Goal: Task Accomplishment & Management: Manage account settings

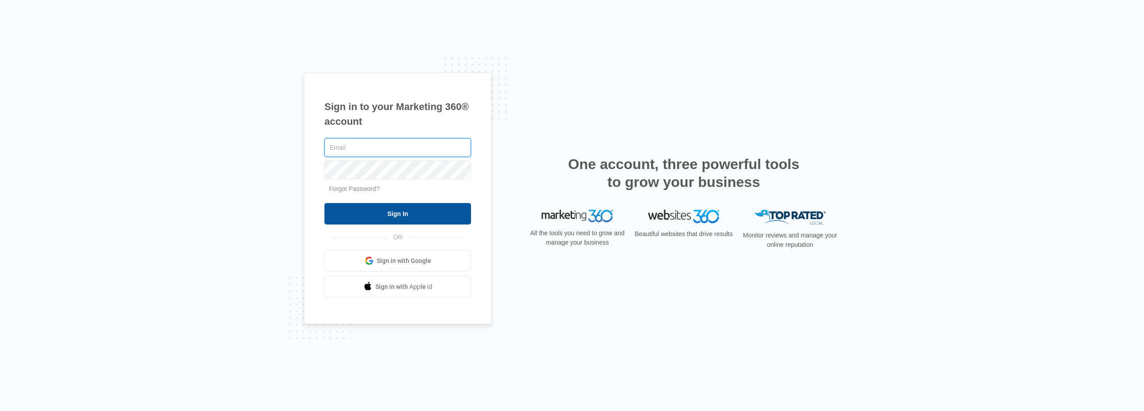
type input "HernanServices@Outlook.com"
click at [410, 220] on input "Sign In" at bounding box center [397, 213] width 147 height 21
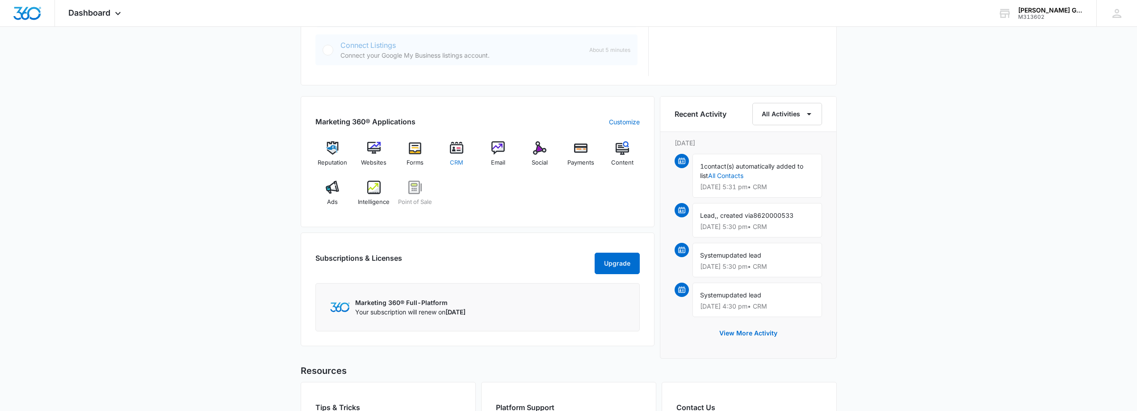
scroll to position [492, 0]
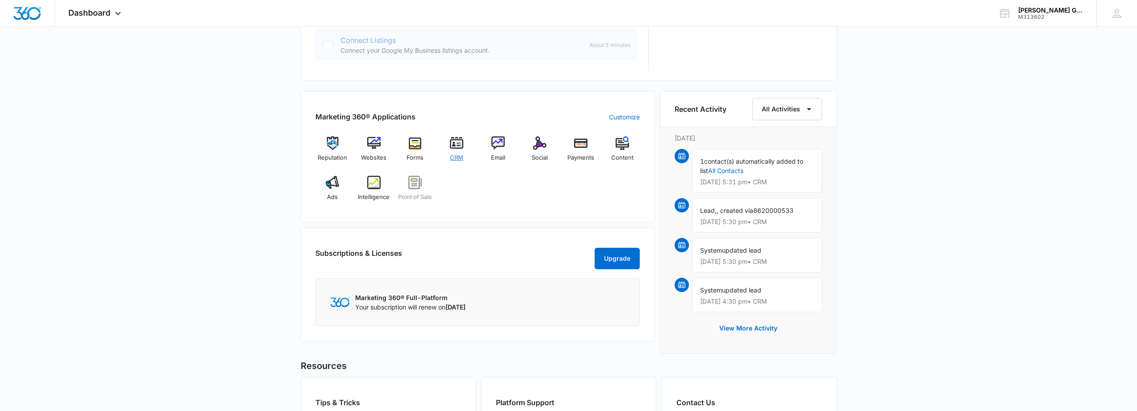
click at [458, 143] on img at bounding box center [456, 142] width 13 height 13
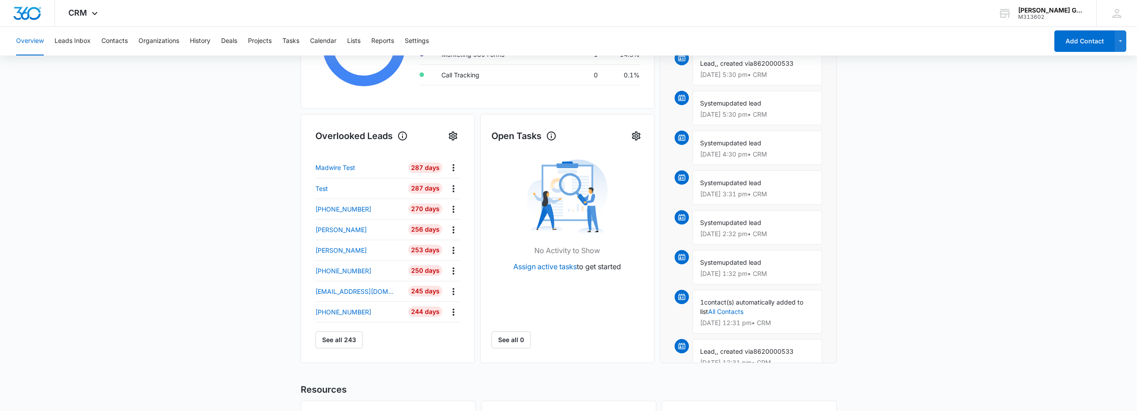
scroll to position [45, 0]
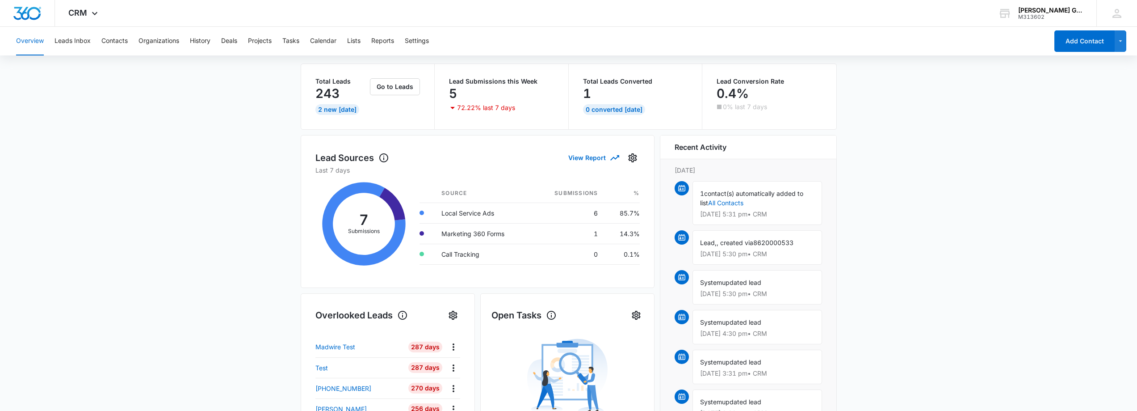
click at [366, 88] on div "243" at bounding box center [342, 93] width 53 height 18
click at [380, 92] on button "Go to Leads" at bounding box center [395, 86] width 50 height 17
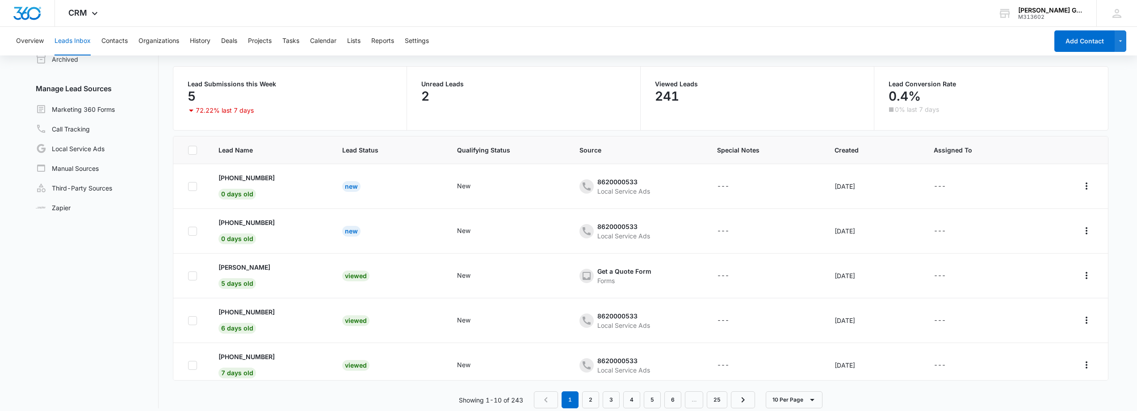
scroll to position [69, 0]
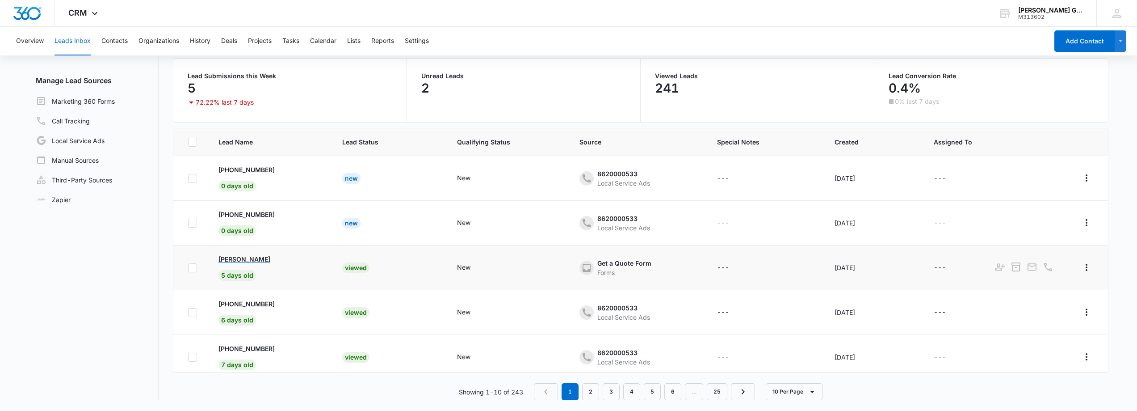
click at [237, 259] on p "[PERSON_NAME]" at bounding box center [245, 258] width 52 height 9
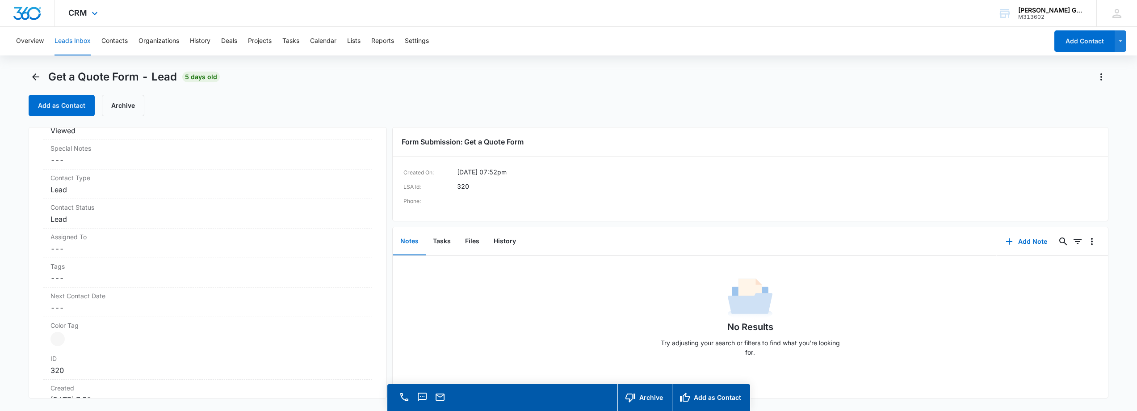
scroll to position [179, 0]
